Goal: Task Accomplishment & Management: Manage account settings

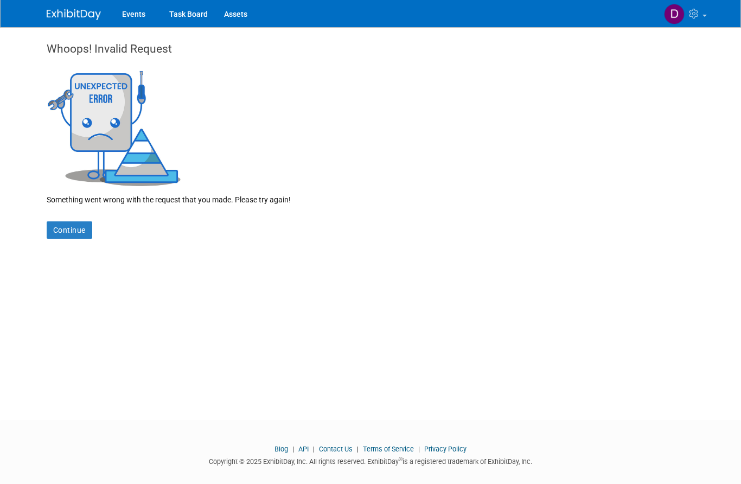
click at [408, 117] on div "Whoops! Invalid Request Something went wrong with the request that you made. Pl…" at bounding box center [371, 133] width 649 height 212
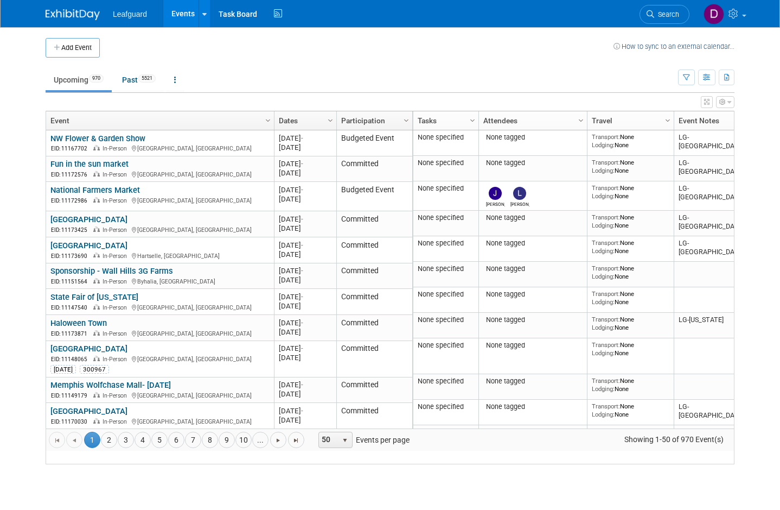
click at [734, 76] on button "button" at bounding box center [727, 77] width 16 height 16
click at [761, 96] on div at bounding box center [390, 255] width 780 height 510
click at [751, 12] on link at bounding box center [724, 13] width 53 height 27
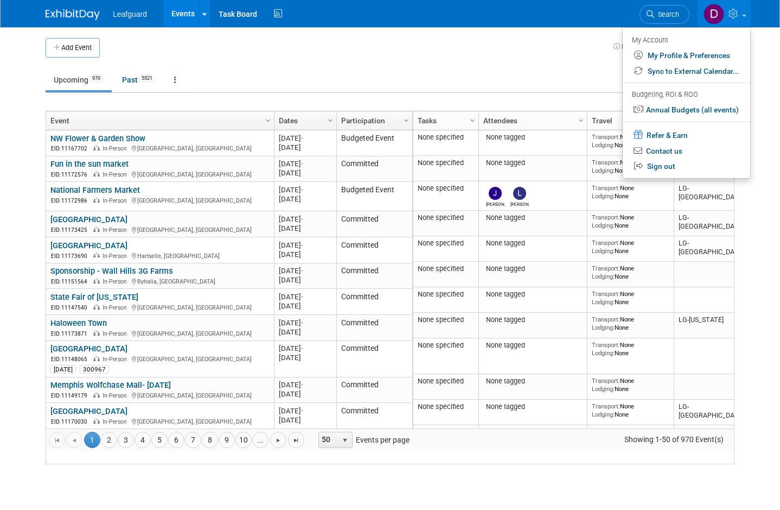
click at [769, 58] on body "Leafguard Events Add Event Bulk Upload Events Shareable Event Boards Recently V…" at bounding box center [390, 255] width 780 height 510
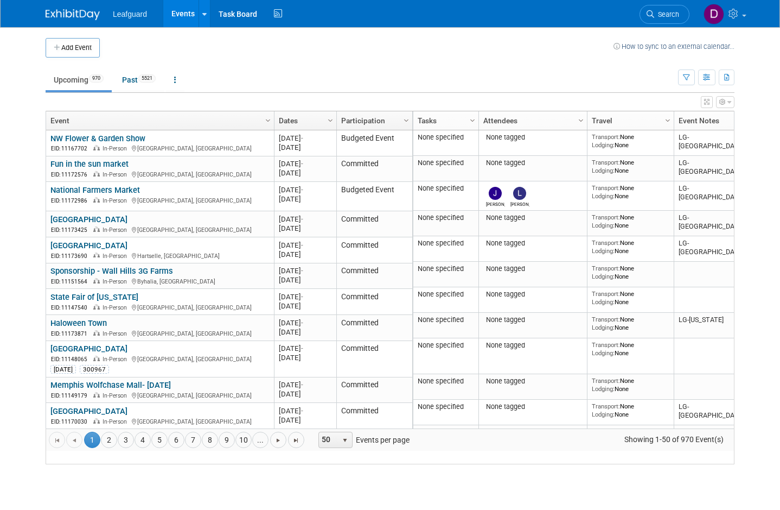
click at [698, 97] on div "View Grid Tips & Tricks Advanced Options Reset Grid Layout (back to default)" at bounding box center [390, 100] width 689 height 15
click at [691, 77] on button "button" at bounding box center [686, 77] width 17 height 16
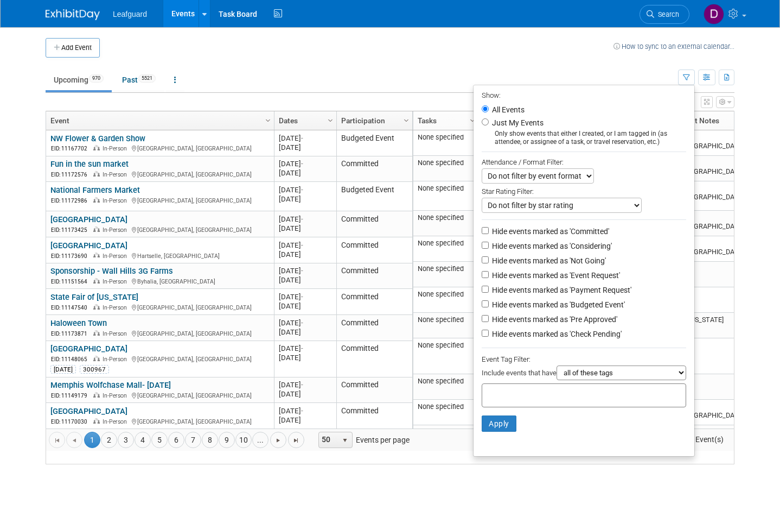
click at [767, 93] on div at bounding box center [390, 255] width 780 height 510
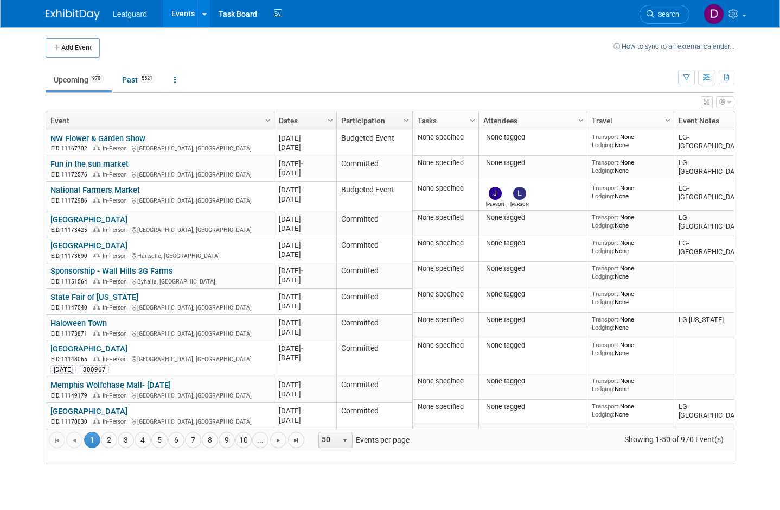
click at [721, 121] on th "Column Settings Event Notes" at bounding box center [714, 120] width 81 height 19
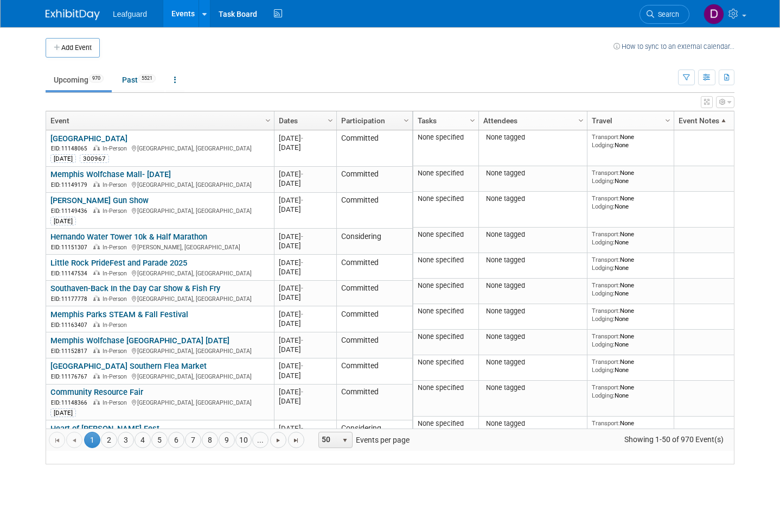
click at [768, 149] on body "Leafguard Events Add Event Bulk Upload Events Shareable Event Boards Recently V…" at bounding box center [390, 255] width 780 height 510
click at [726, 125] on span at bounding box center [724, 120] width 9 height 9
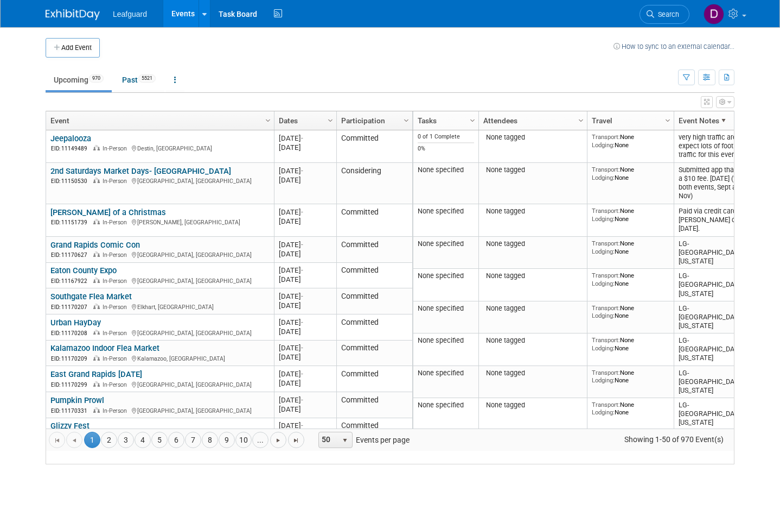
click at [669, 120] on span "Column Settings" at bounding box center [668, 120] width 9 height 9
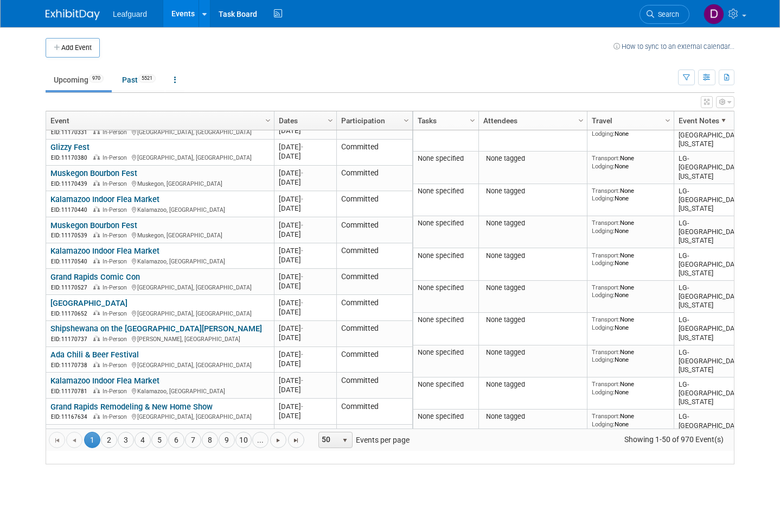
click at [167, 448] on link "5" at bounding box center [159, 439] width 16 height 16
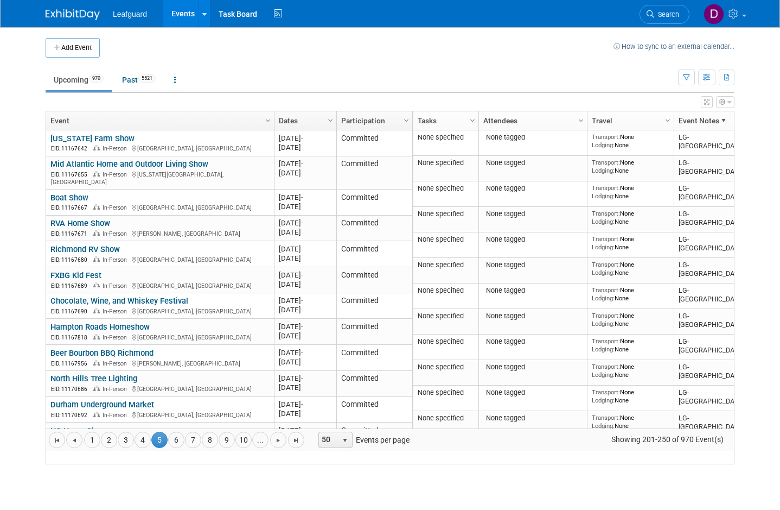
click at [669, 122] on span "Column Settings" at bounding box center [668, 120] width 9 height 9
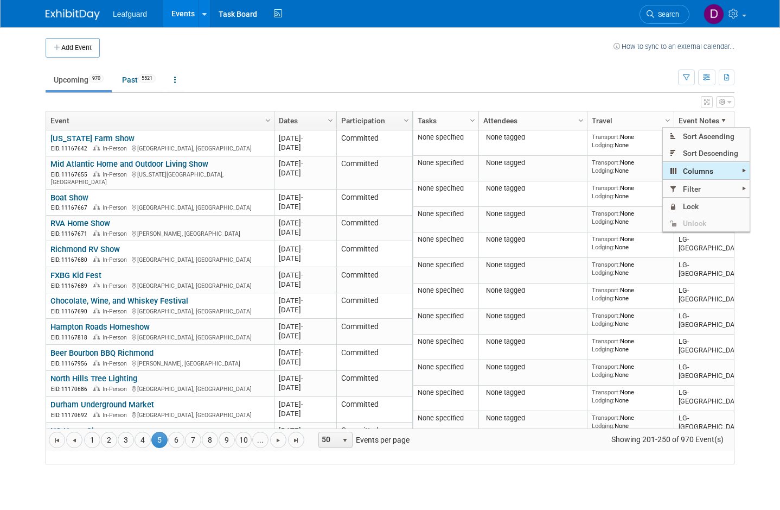
click at [738, 169] on span "Columns" at bounding box center [706, 170] width 87 height 17
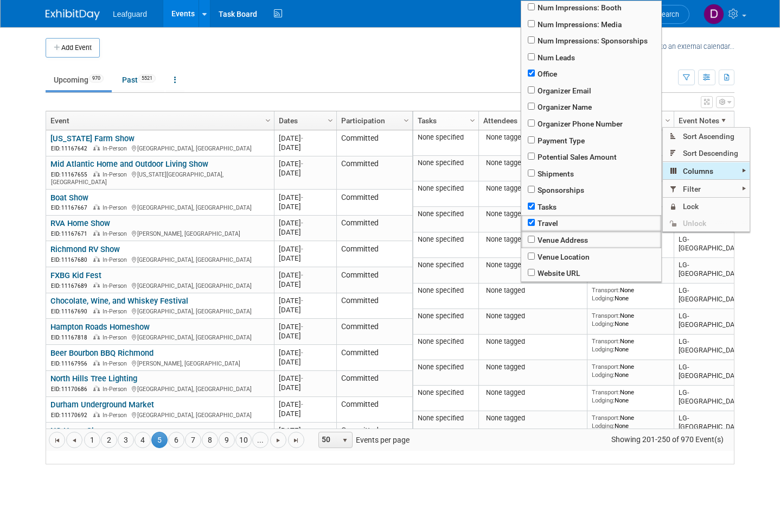
click at [534, 209] on input "checkbox" at bounding box center [531, 205] width 7 height 7
checkbox input "false"
checkbox input "true"
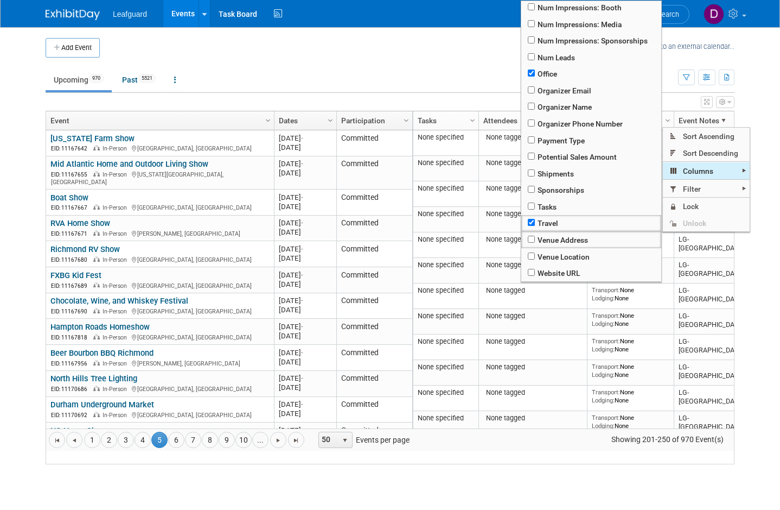
checkbox input "true"
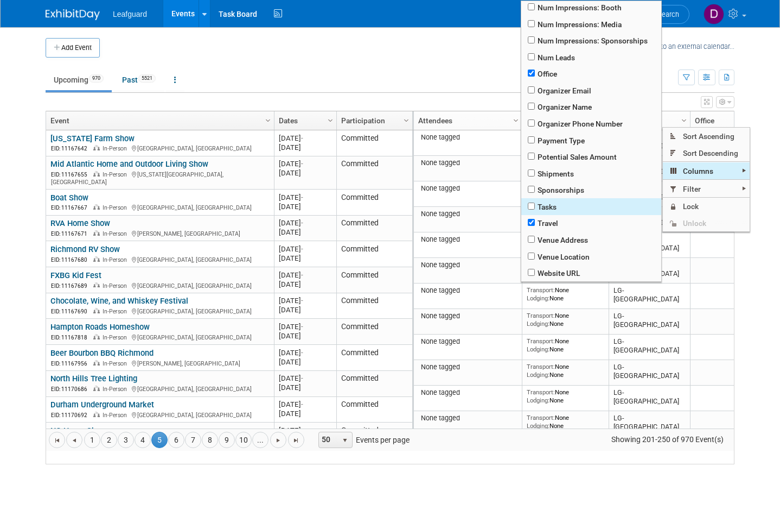
click at [540, 232] on span "Travel" at bounding box center [592, 223] width 140 height 17
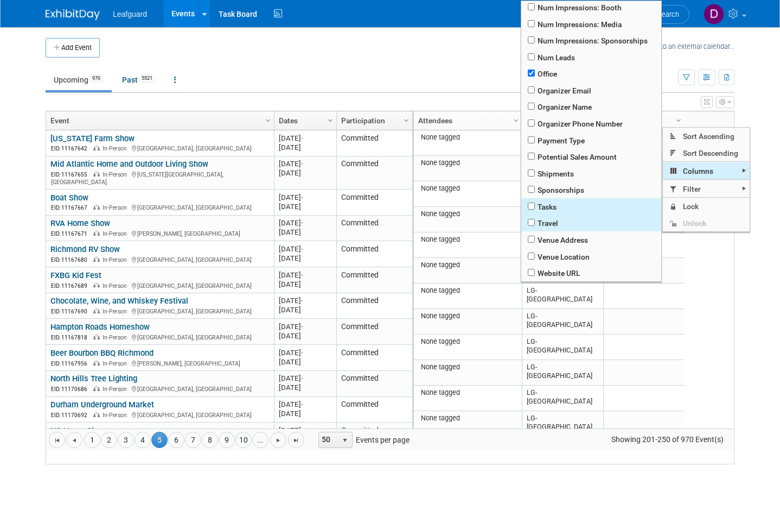
checkbox input "true"
checkbox input "false"
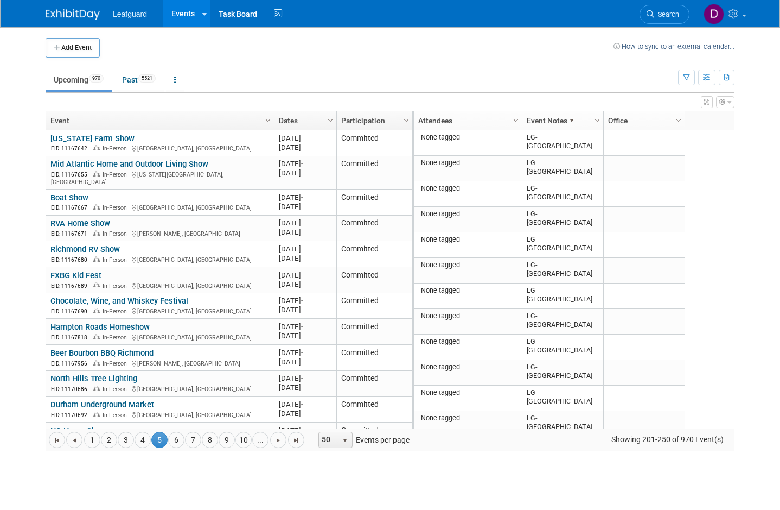
click at [766, 272] on body "Leafguard Events Add Event Bulk Upload Events Shareable Event Boards Recently V…" at bounding box center [390, 255] width 780 height 510
click at [579, 130] on link "Event Notes" at bounding box center [561, 120] width 69 height 18
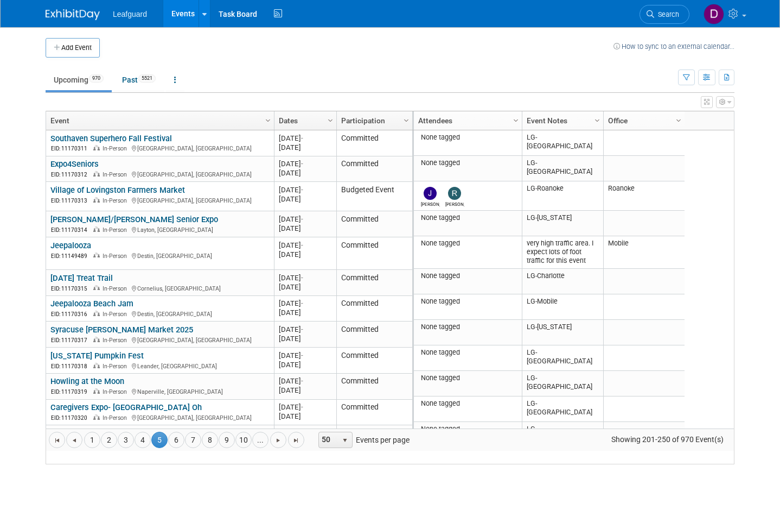
click at [594, 123] on span "Column Settings" at bounding box center [597, 120] width 9 height 9
click at [581, 121] on th "Column Settings Event Notes" at bounding box center [562, 120] width 81 height 19
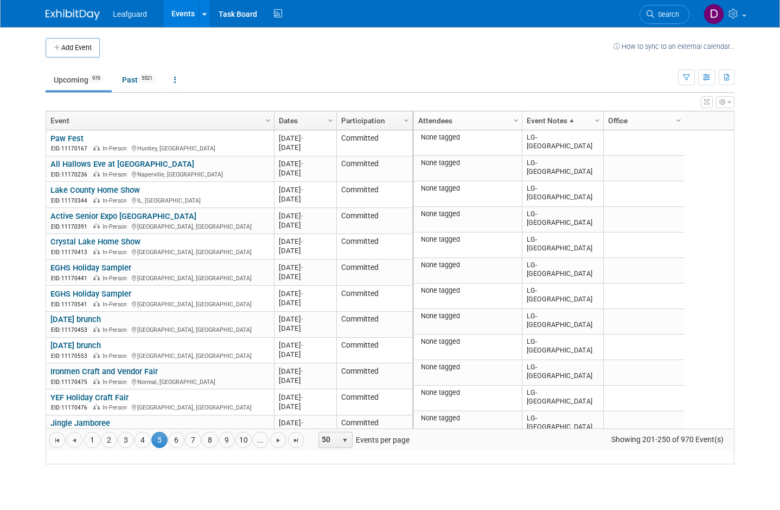
click at [597, 123] on span "Column Settings" at bounding box center [597, 120] width 9 height 9
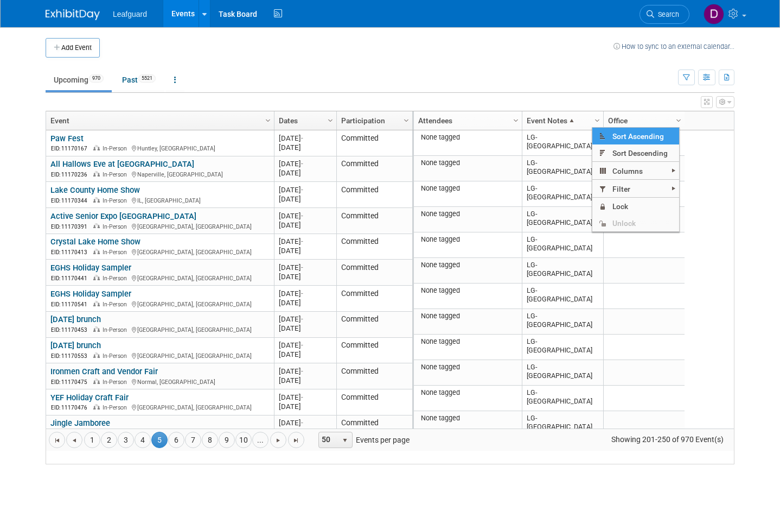
click at [565, 181] on td "LG-Chicago" at bounding box center [562, 169] width 81 height 26
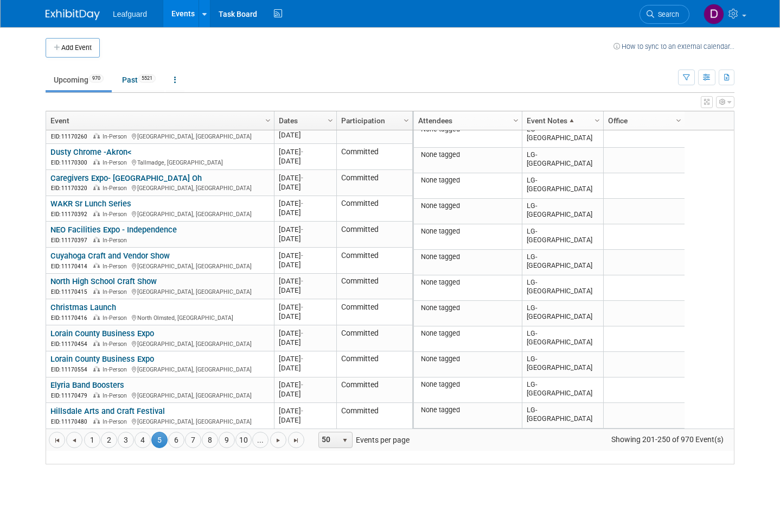
click at [571, 125] on span at bounding box center [572, 120] width 9 height 9
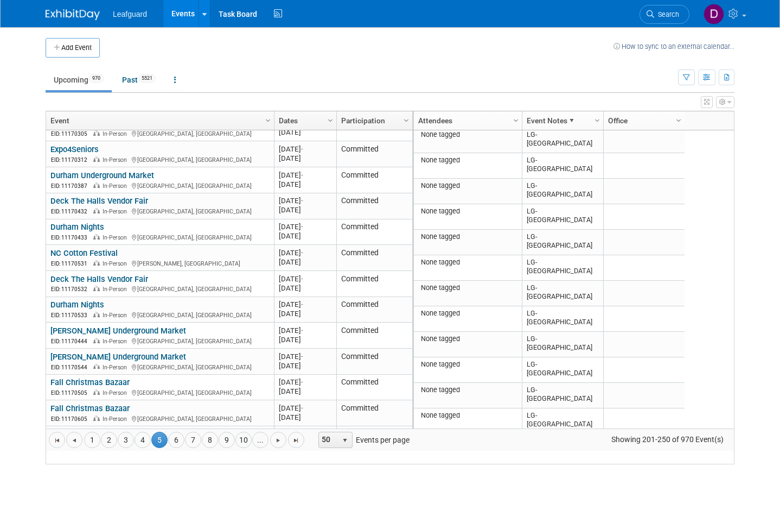
click at [599, 118] on span "Column Settings" at bounding box center [597, 120] width 9 height 9
click at [774, 162] on body "Leafguard Events Add Event Bulk Upload Events Shareable Event Boards Recently V…" at bounding box center [390, 255] width 780 height 510
click at [678, 128] on link "Office" at bounding box center [642, 120] width 69 height 18
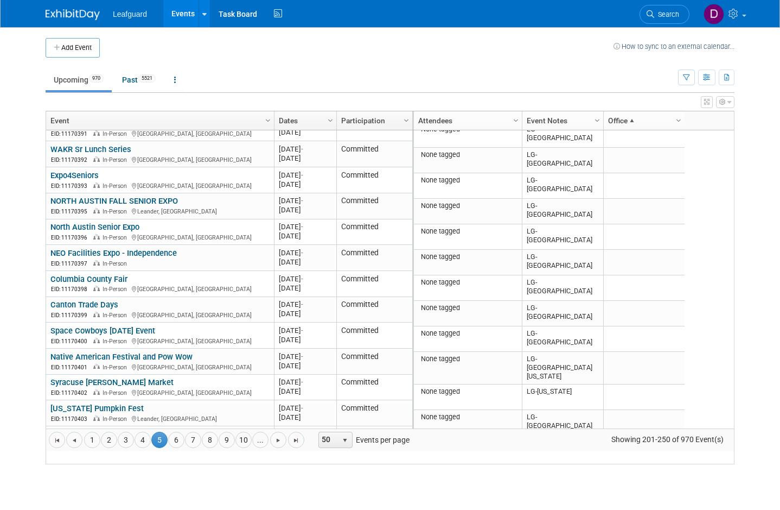
click at [681, 125] on link "Column Settings" at bounding box center [679, 119] width 12 height 16
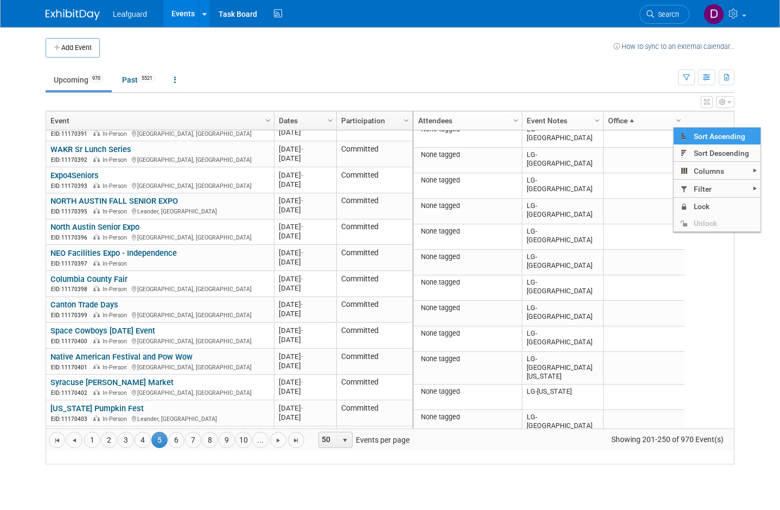
click at [636, 125] on span at bounding box center [632, 120] width 9 height 9
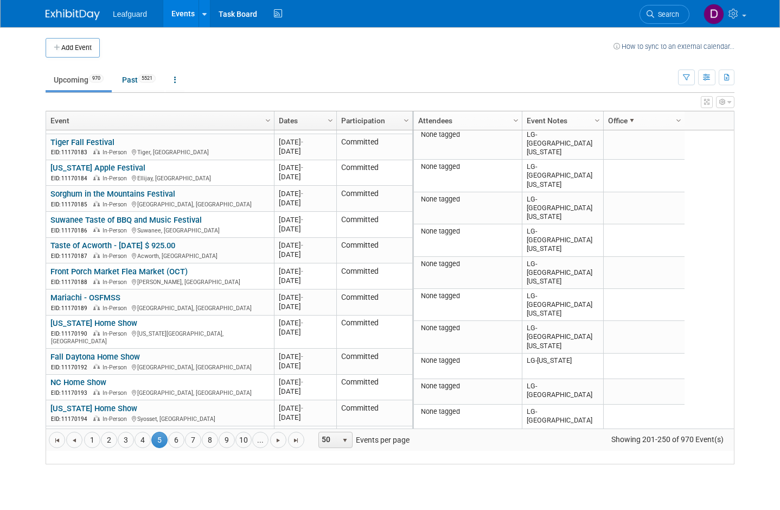
click at [638, 130] on link "Office" at bounding box center [642, 120] width 69 height 18
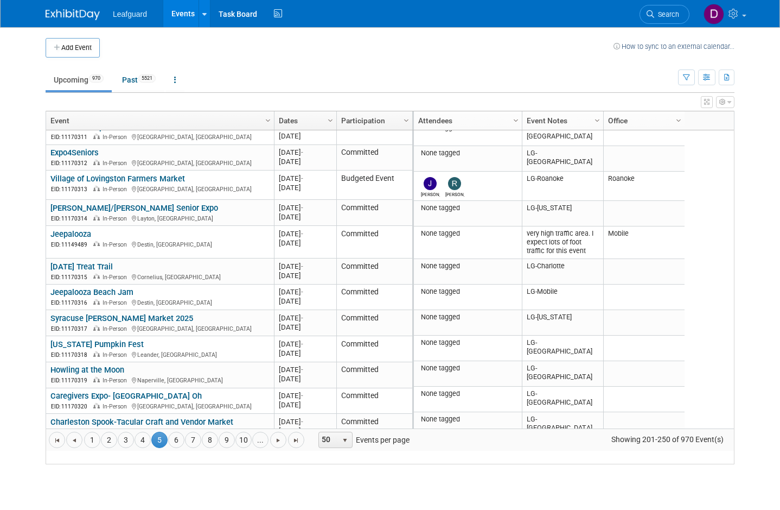
click at [683, 118] on span "Column Settings" at bounding box center [679, 120] width 9 height 9
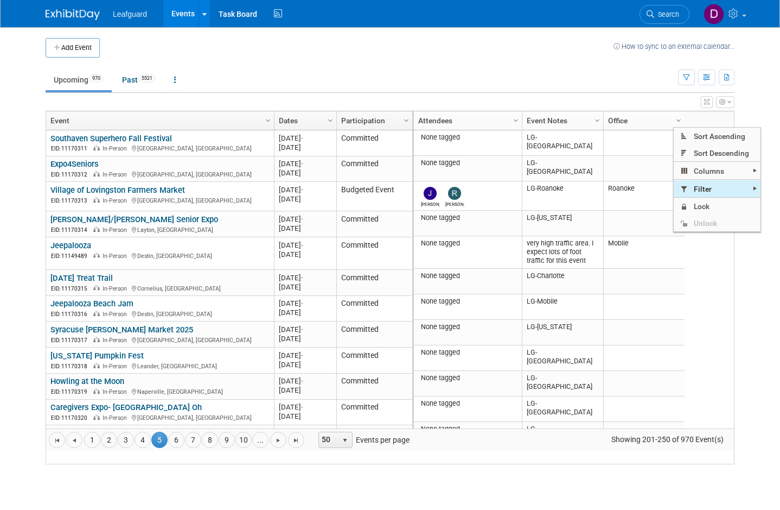
click at [727, 187] on span "Filter" at bounding box center [717, 188] width 87 height 17
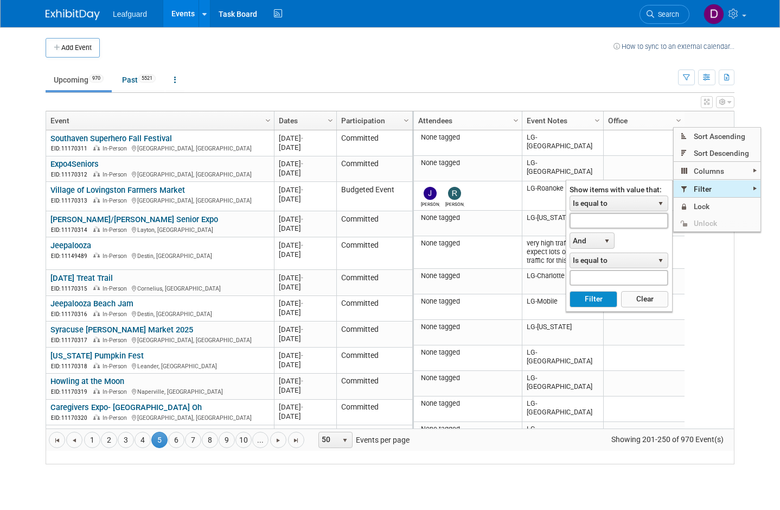
click at [640, 222] on input "text" at bounding box center [619, 221] width 99 height 16
type input "L"
click at [607, 302] on button "Filter" at bounding box center [593, 299] width 47 height 16
type input "LG-Pit"
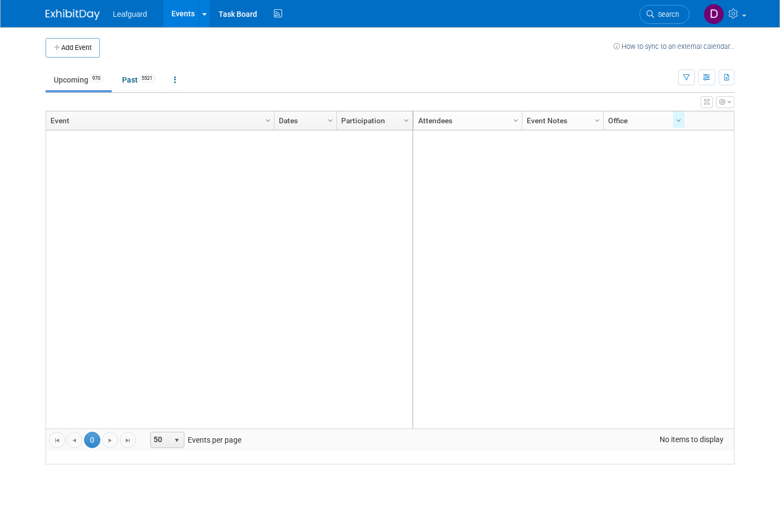
click at [595, 127] on link "Event Notes" at bounding box center [561, 120] width 69 height 18
click at [608, 116] on th "Column Settings Office" at bounding box center [643, 120] width 81 height 19
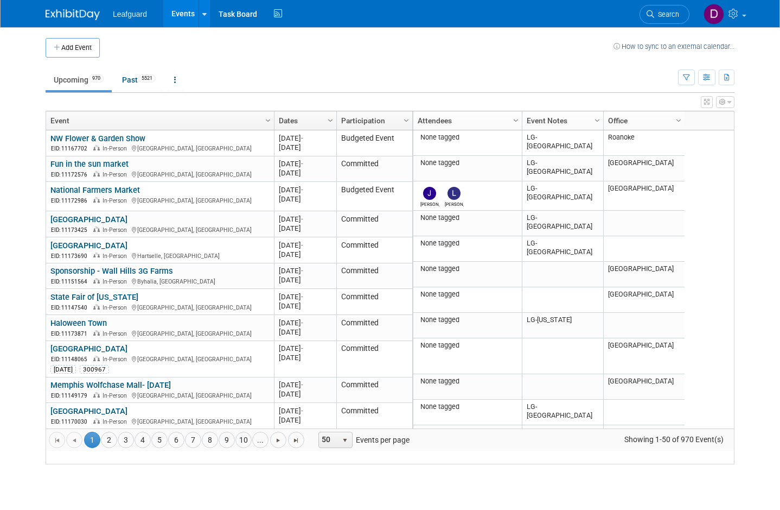
click at [680, 122] on span "Column Settings" at bounding box center [679, 120] width 9 height 9
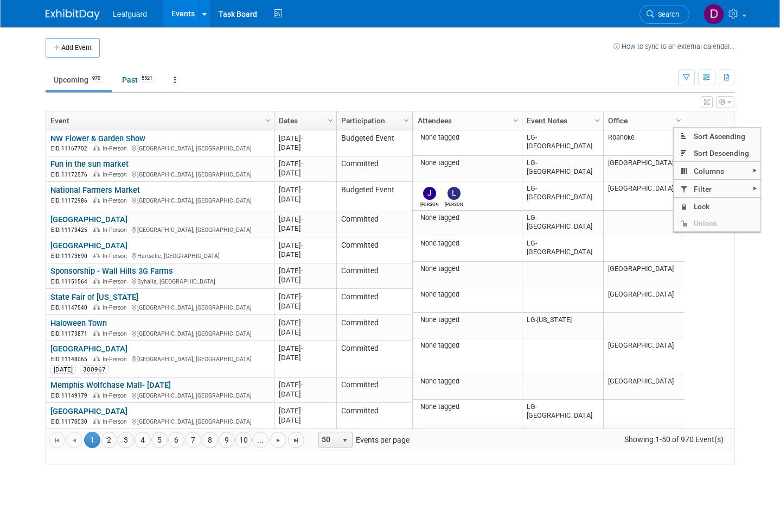
click at [735, 188] on span "Filter" at bounding box center [717, 188] width 87 height 17
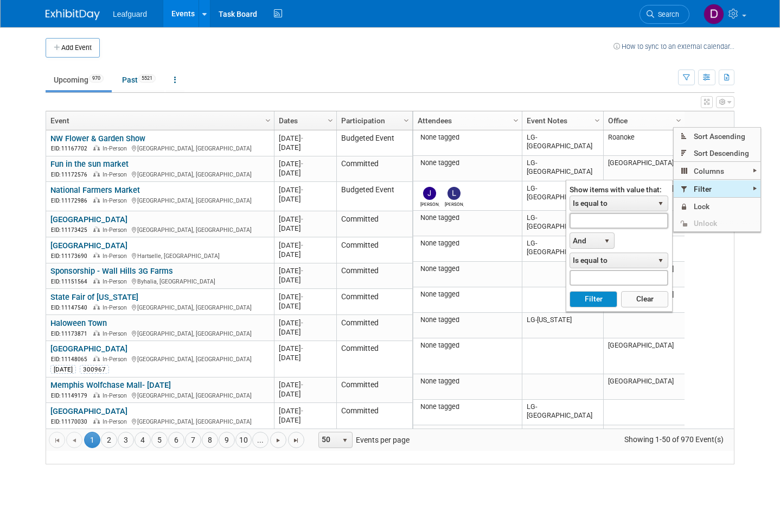
click at [640, 222] on input "text" at bounding box center [619, 221] width 99 height 16
click at [593, 300] on button "Filter" at bounding box center [593, 299] width 47 height 16
type input "LG- Pit"
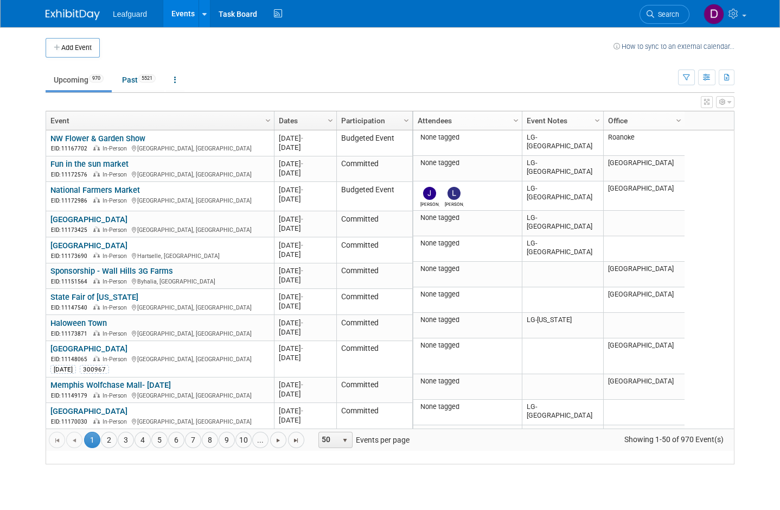
click at [678, 123] on span "Column Settings" at bounding box center [679, 120] width 9 height 9
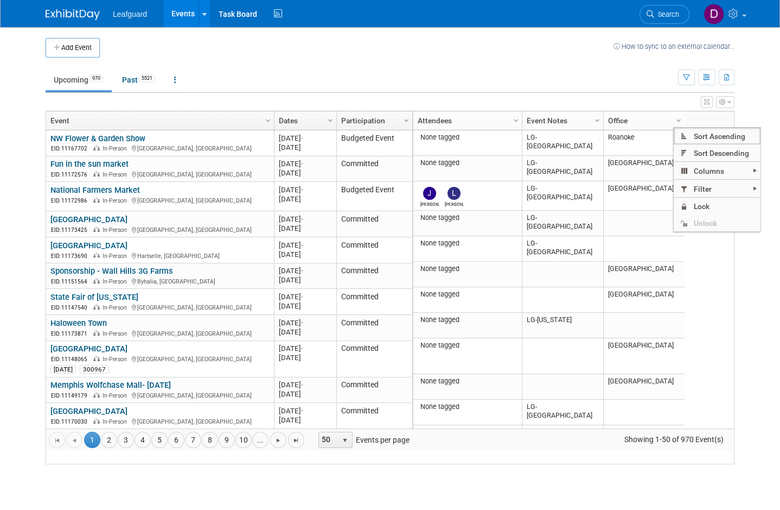
click at [735, 18] on icon at bounding box center [735, 14] width 12 height 10
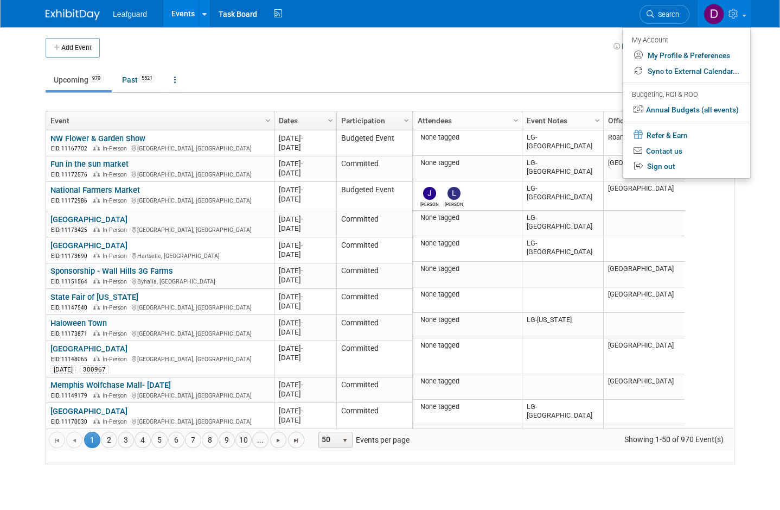
click at [770, 60] on body "Leafguard Events Add Event Bulk Upload Events Shareable Event Boards Recently V…" at bounding box center [390, 255] width 780 height 510
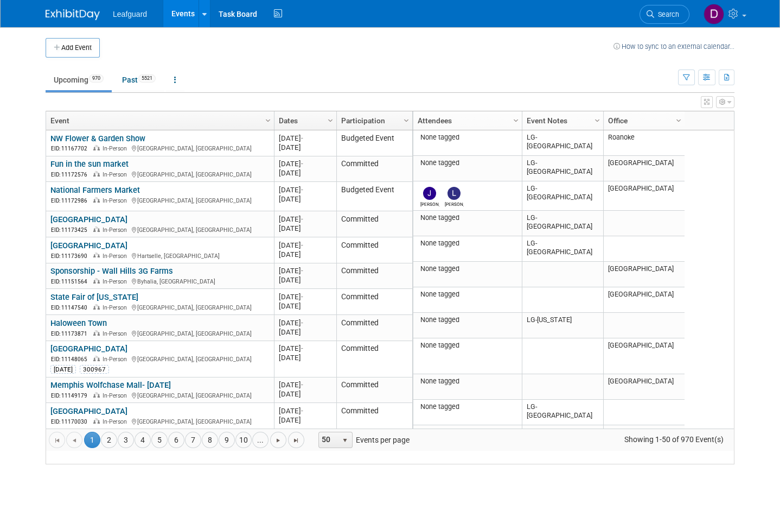
click at [730, 103] on icon "button" at bounding box center [730, 102] width 4 height 7
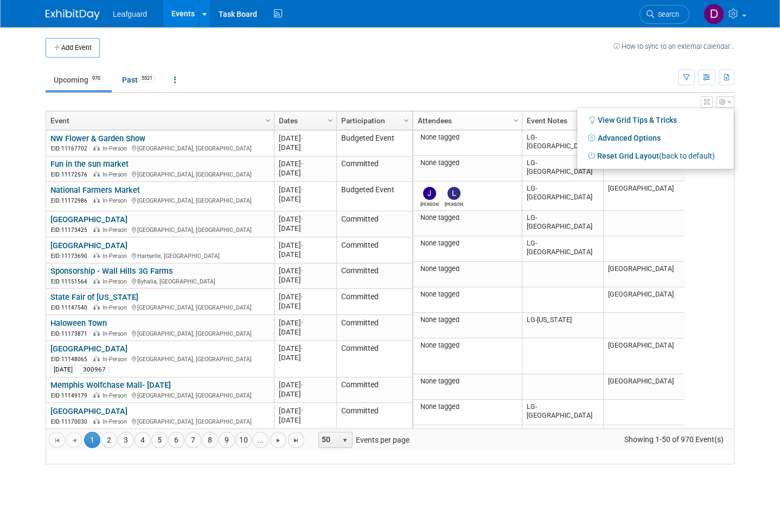
click at [649, 137] on link "Advanced Options" at bounding box center [656, 138] width 141 height 16
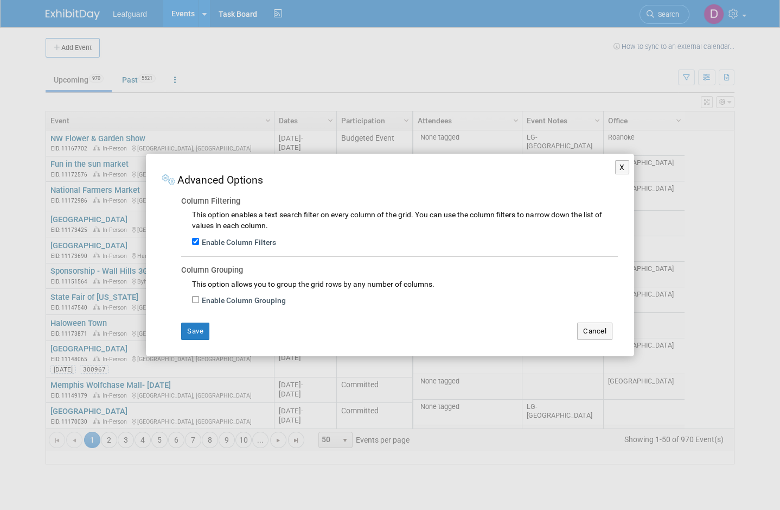
click at [195, 334] on button "Save" at bounding box center [195, 330] width 28 height 17
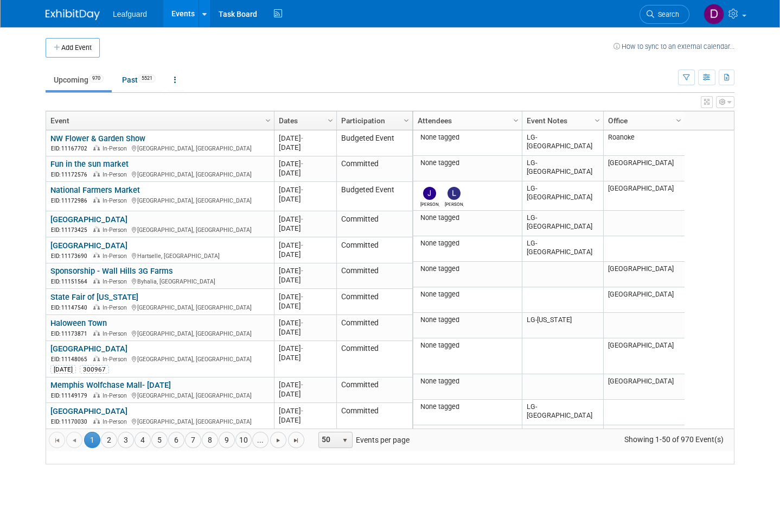
click at [683, 119] on span "Column Settings" at bounding box center [679, 120] width 9 height 9
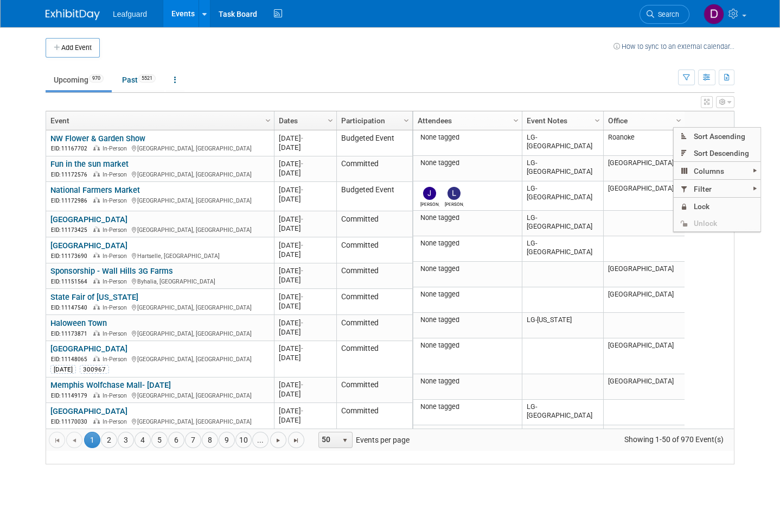
click at [734, 170] on span "Columns" at bounding box center [717, 170] width 87 height 17
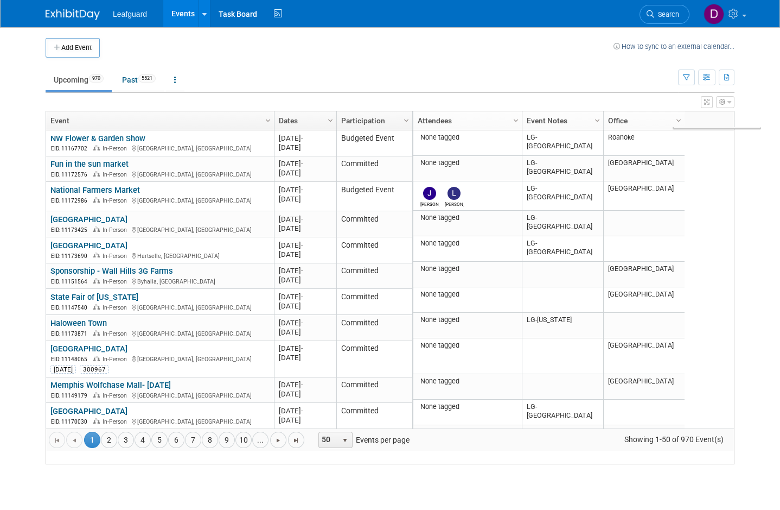
click at [733, 267] on div "None tagged LG-Seattle Roanoke 2025 M-2025-06 June 2025 Seattle, WA Seattle Con…" at bounding box center [573, 279] width 322 height 298
click at [684, 122] on div at bounding box center [685, 127] width 5 height 32
click at [678, 127] on link "Office" at bounding box center [642, 120] width 69 height 18
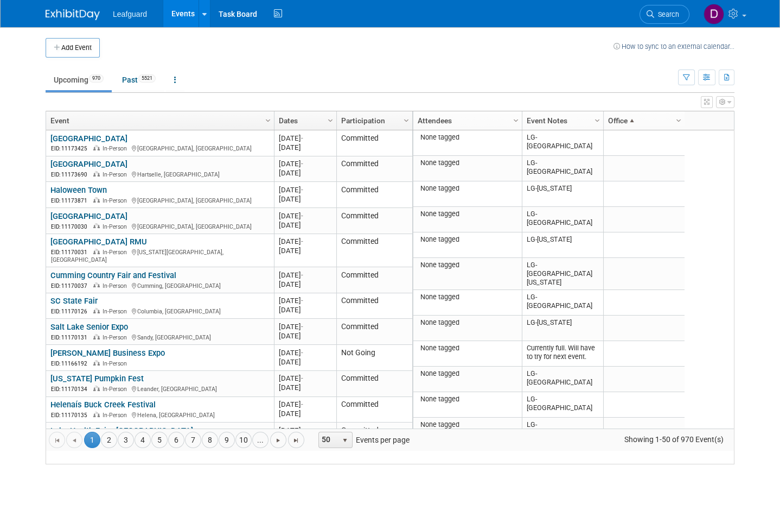
click at [683, 122] on span "Column Settings" at bounding box center [679, 120] width 9 height 9
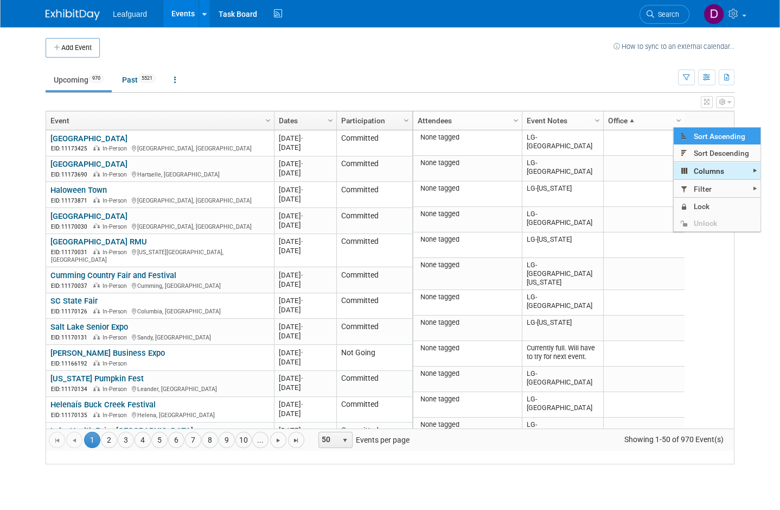
click at [728, 172] on span "Columns" at bounding box center [717, 170] width 87 height 17
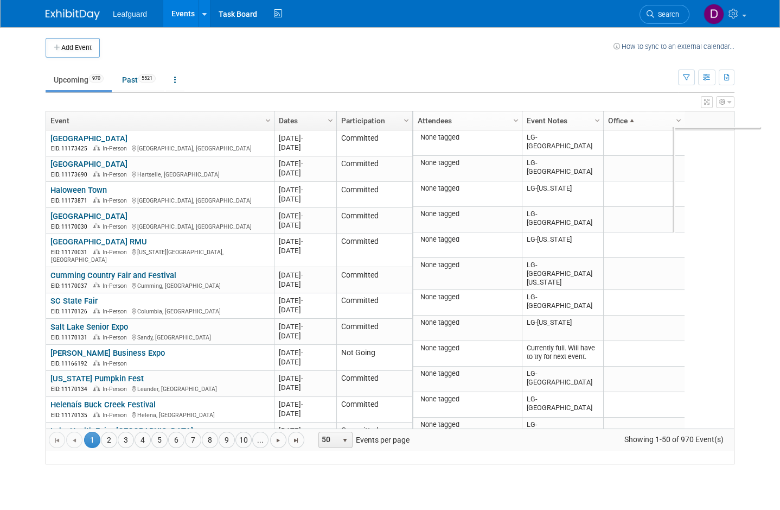
click at [723, 259] on div "None tagged LG-Birmingham 2025 M-2025-09 September 2025 Huntsville, AL Parkway …" at bounding box center [573, 279] width 322 height 298
click at [633, 125] on span at bounding box center [632, 120] width 9 height 9
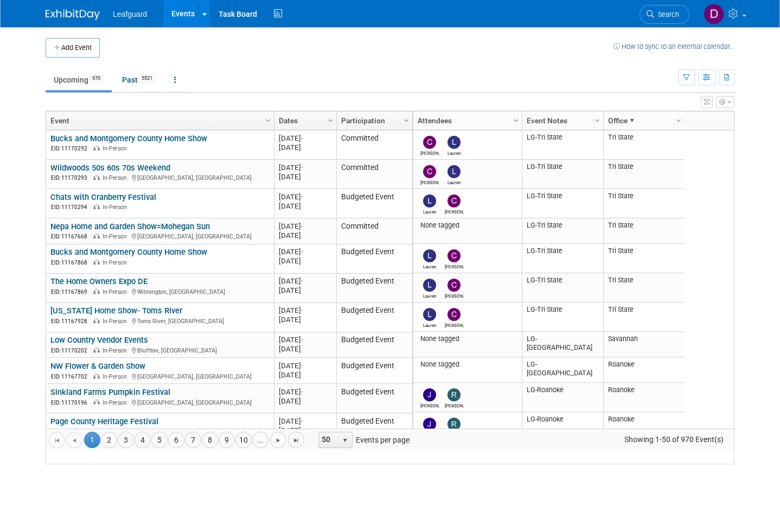
click at [625, 130] on link "Office" at bounding box center [642, 120] width 69 height 18
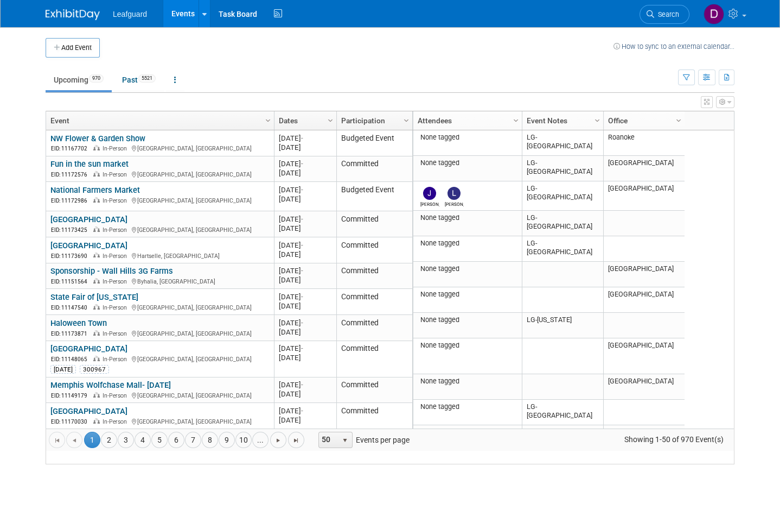
click at [690, 122] on div "Column Settings Attendees Column Settings Event Notes Column Settings Office Co…" at bounding box center [573, 120] width 322 height 18
click at [682, 124] on link "Column Settings" at bounding box center [679, 119] width 12 height 16
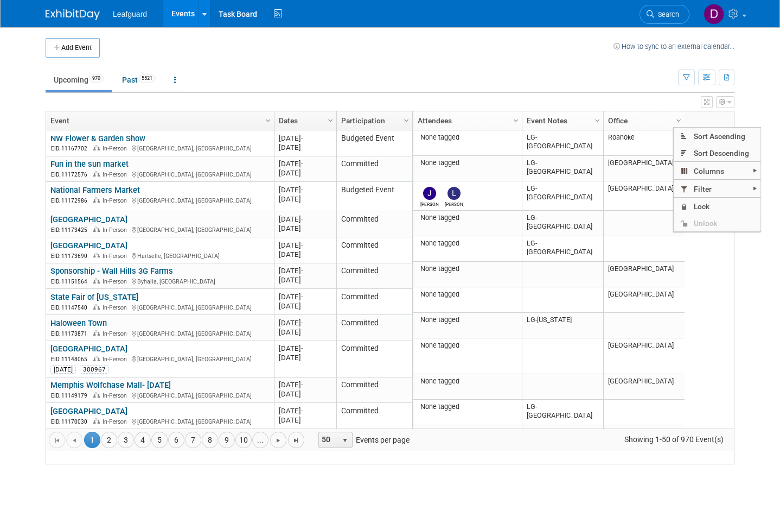
click at [726, 188] on span "Filter" at bounding box center [717, 188] width 87 height 17
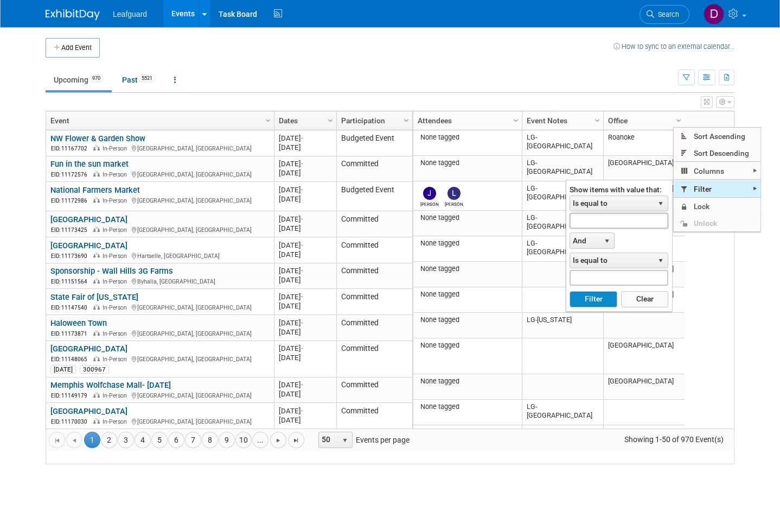
click at [620, 220] on input "text" at bounding box center [619, 221] width 99 height 16
click at [597, 301] on button "Filter" at bounding box center [593, 299] width 47 height 16
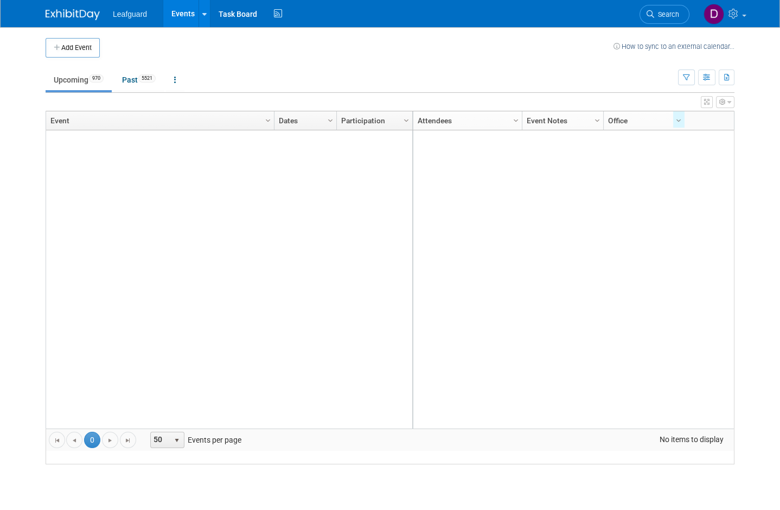
click at [684, 115] on div at bounding box center [685, 127] width 5 height 32
click at [682, 124] on link "Column Settings" at bounding box center [679, 119] width 12 height 16
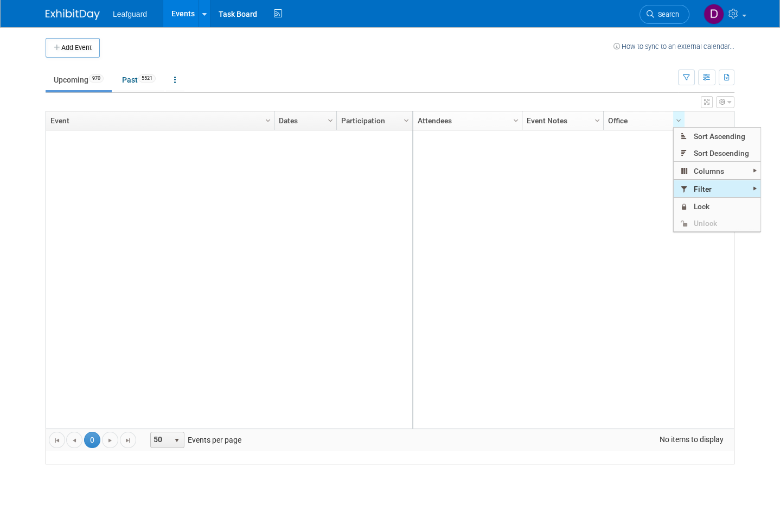
click at [724, 189] on span "Filter" at bounding box center [717, 188] width 87 height 17
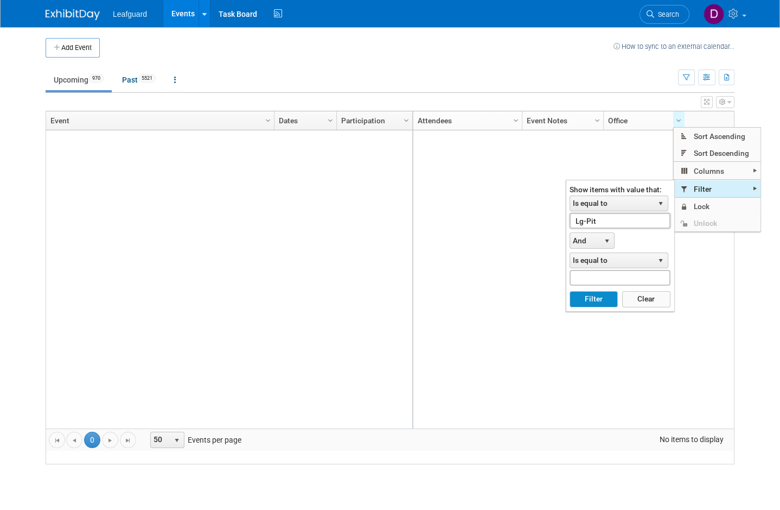
click at [621, 220] on input "Lg-Pit" at bounding box center [620, 221] width 100 height 16
click at [597, 302] on button "Filter" at bounding box center [594, 299] width 48 height 16
type input "LG-Pit"
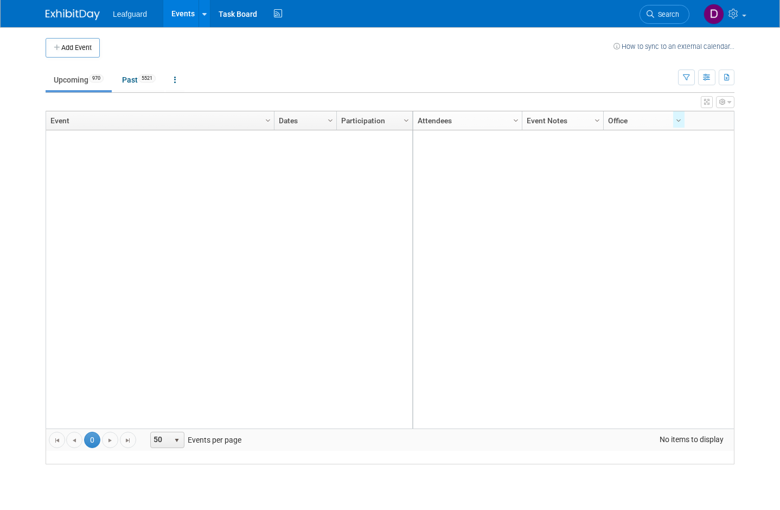
click at [203, 19] on link at bounding box center [204, 13] width 11 height 27
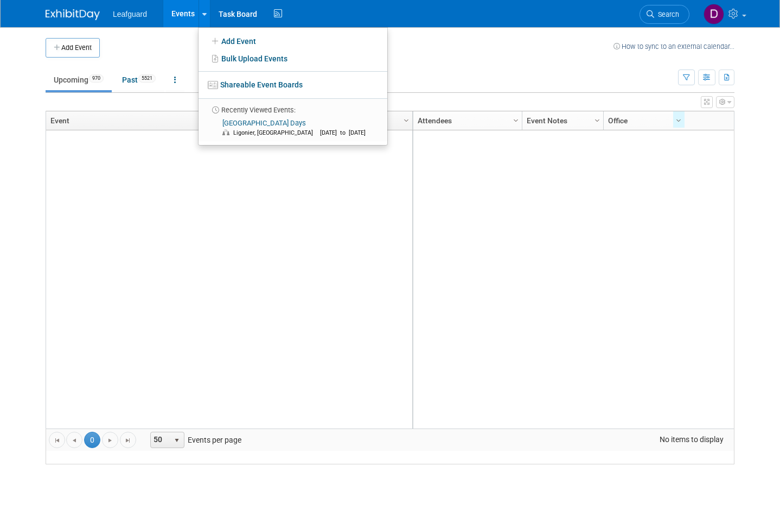
click at [269, 120] on link "Fort Ligonier Days Ligonier, PA Oct 10, 2025 to Oct 12, 2025" at bounding box center [292, 128] width 181 height 26
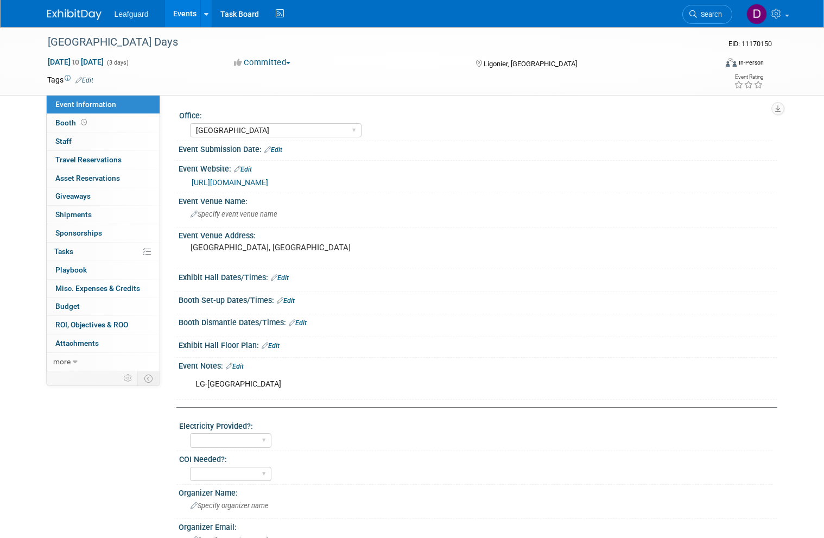
select select "[GEOGRAPHIC_DATA]"
click at [79, 302] on link "Budget" at bounding box center [103, 306] width 113 height 18
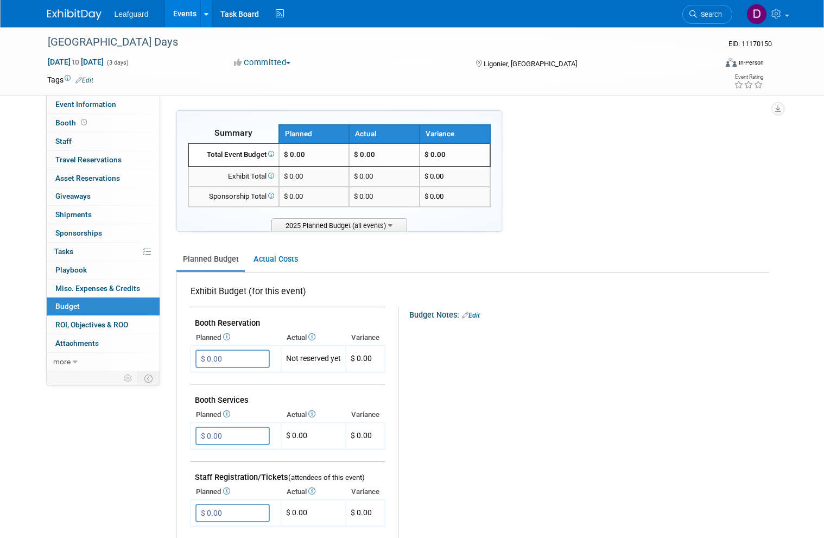
click at [238, 358] on input "$ 0.00" at bounding box center [232, 358] width 74 height 18
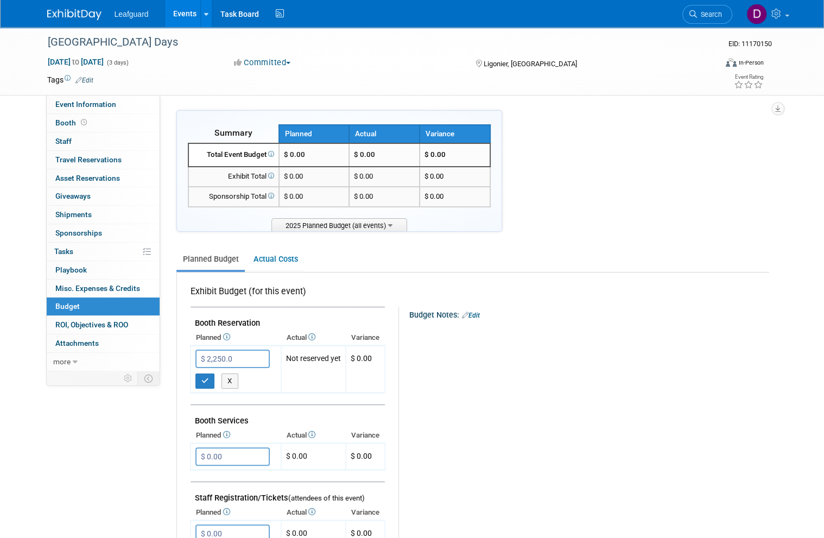
type input "$ 2,250.00"
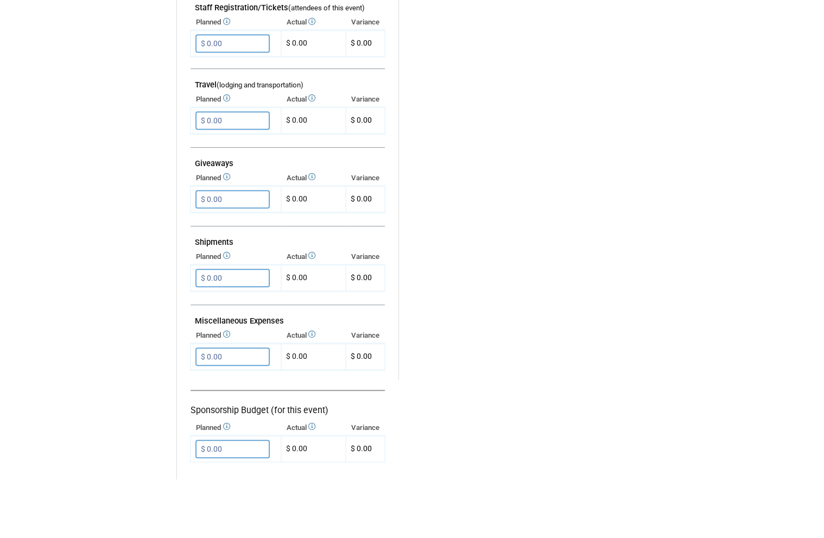
scroll to position [569, 0]
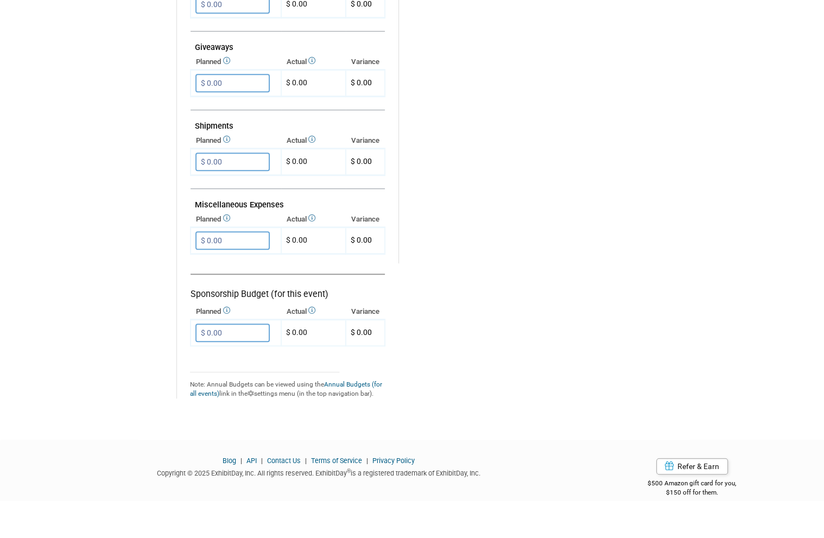
click at [487, 323] on tr "Exhibit Budget (for this event) [GEOGRAPHIC_DATA] $ 2,250.00 X $ 0.00" at bounding box center [477, 69] width 574 height 732
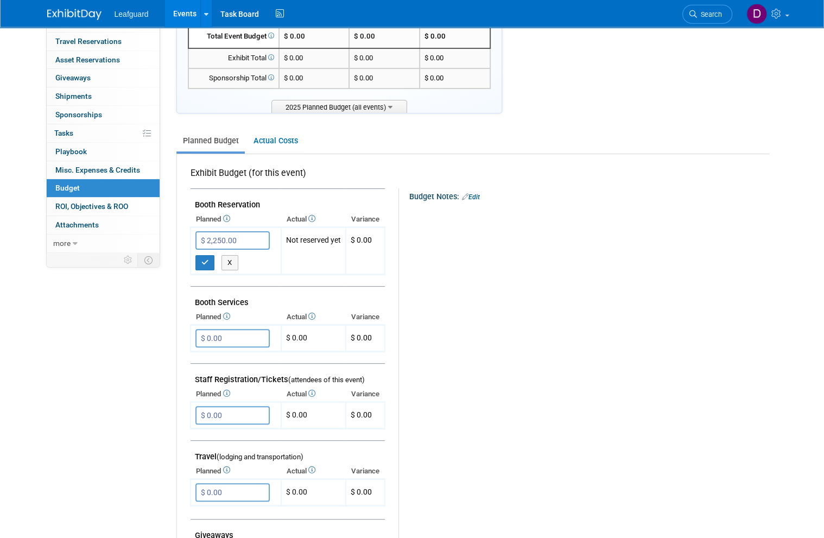
scroll to position [0, 0]
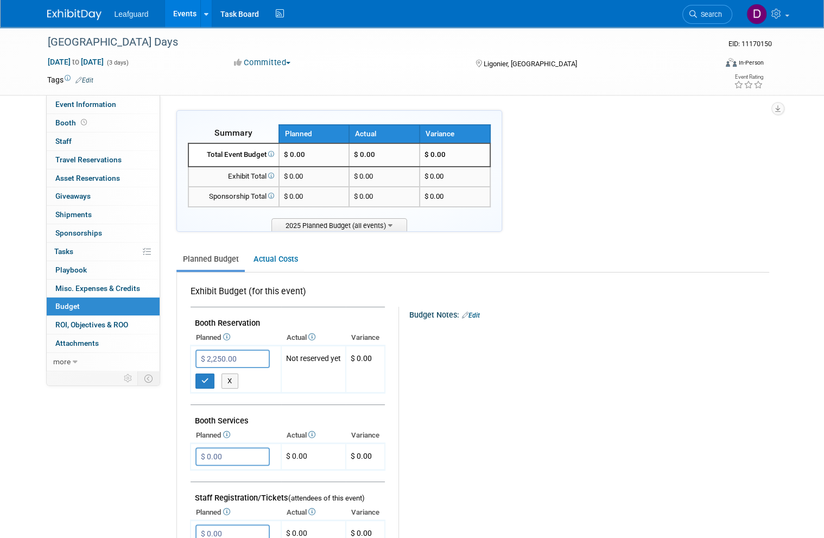
click at [110, 320] on span "ROI, Objectives & ROO 0" at bounding box center [91, 324] width 73 height 9
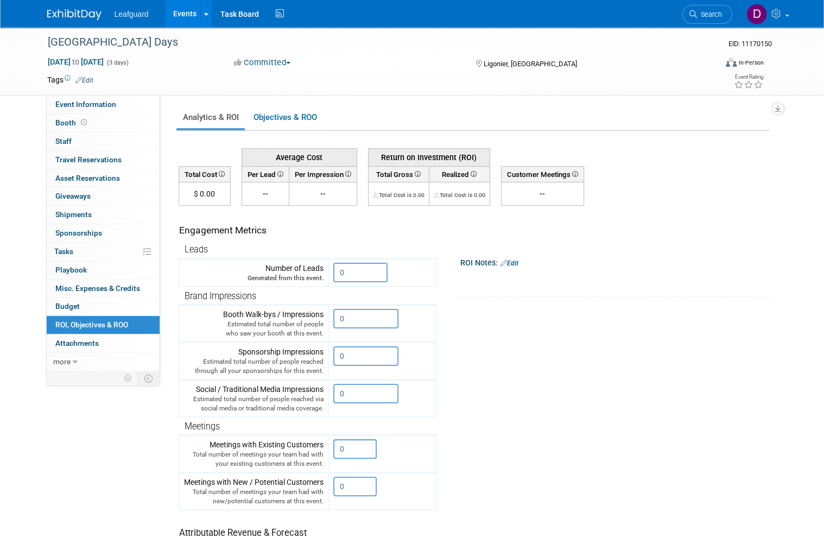
click at [293, 65] on button "Committed" at bounding box center [262, 62] width 65 height 11
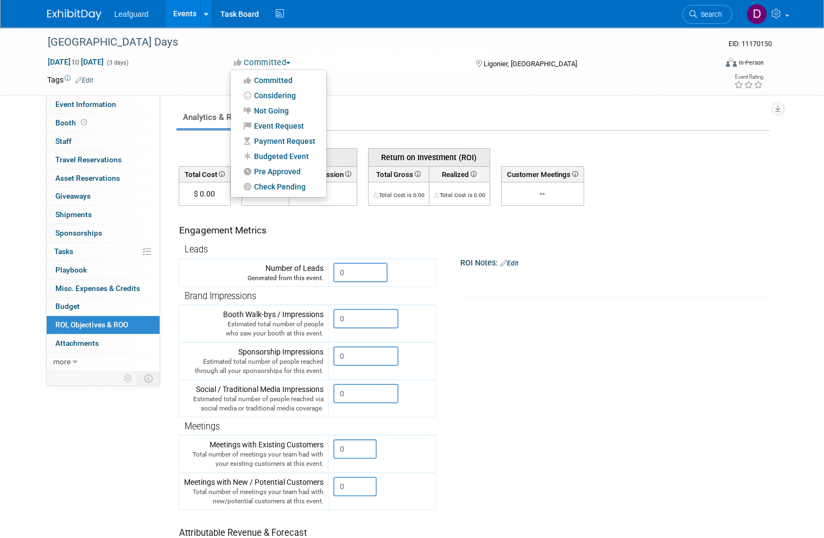
click at [687, 295] on div at bounding box center [412, 269] width 824 height 538
